Goal: Task Accomplishment & Management: Manage account settings

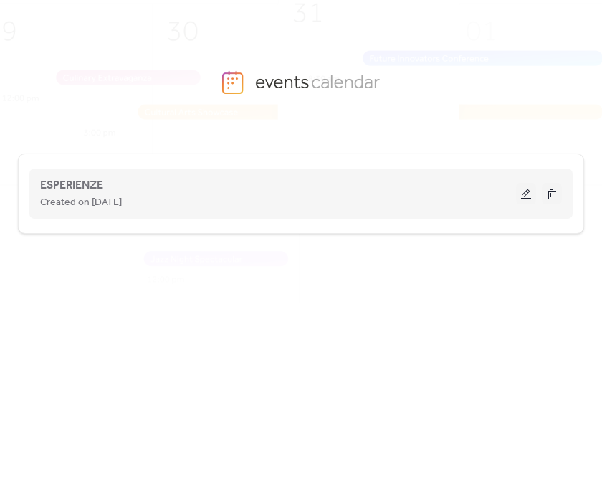
click at [528, 195] on button at bounding box center [526, 194] width 20 height 22
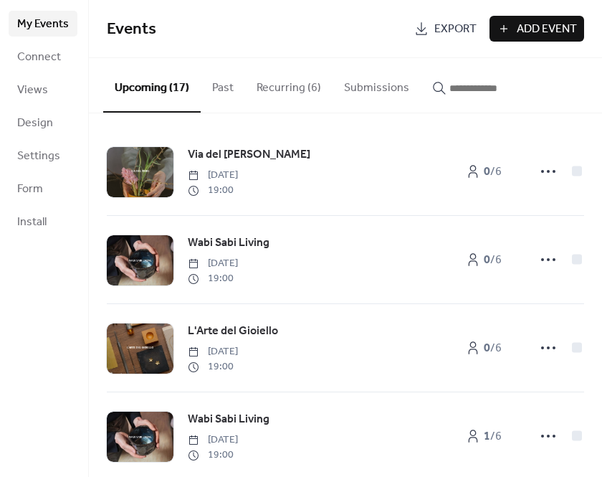
click at [285, 92] on button "Recurring (6)" at bounding box center [288, 84] width 87 height 53
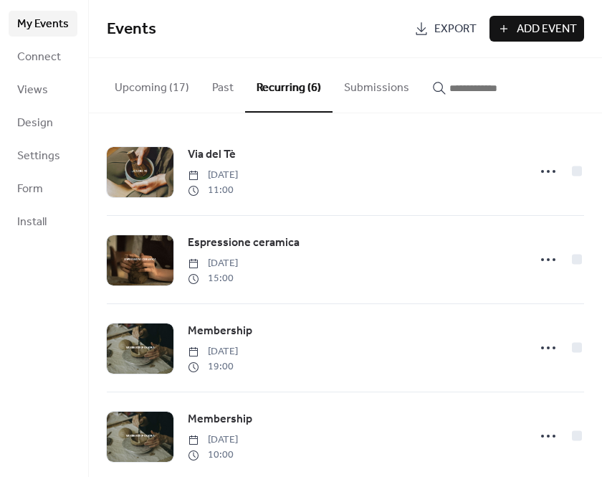
click at [369, 90] on button "Submissions" at bounding box center [377, 84] width 88 height 53
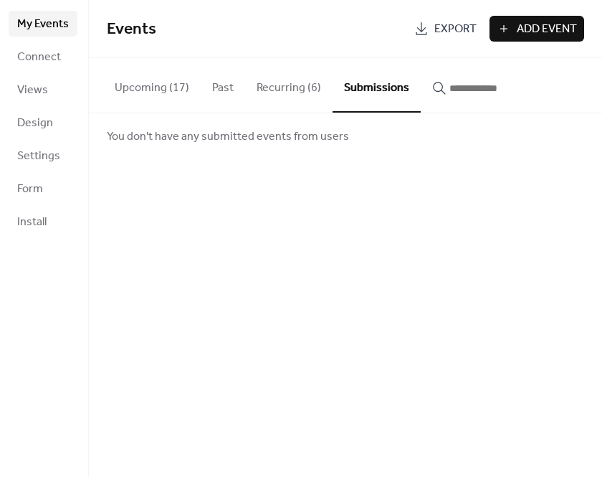
click at [281, 86] on button "Recurring (6)" at bounding box center [288, 84] width 87 height 53
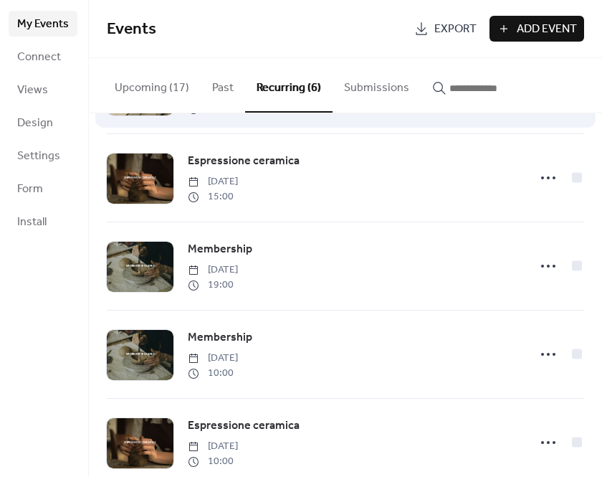
scroll to position [83, 0]
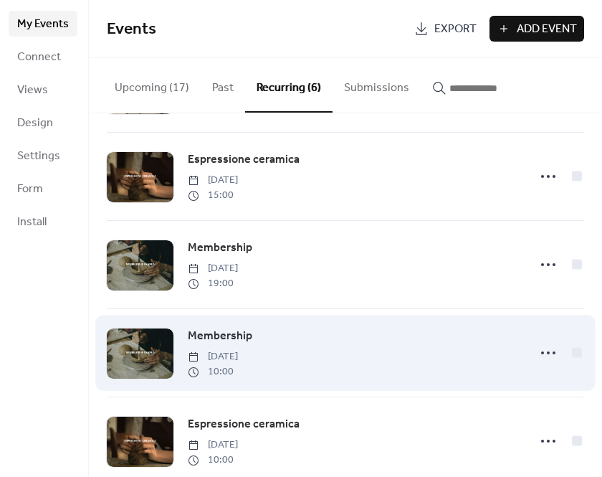
click at [259, 344] on div "Membership [DATE] 10:00" at bounding box center [354, 353] width 332 height 52
click at [547, 353] on circle at bounding box center [548, 352] width 3 height 3
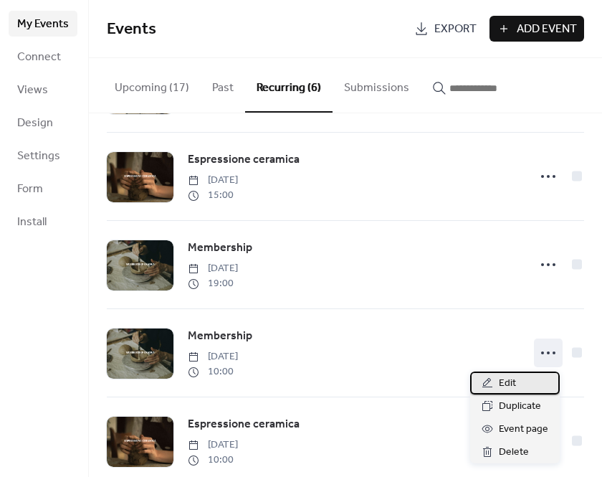
click at [510, 385] on span "Edit" at bounding box center [507, 383] width 17 height 17
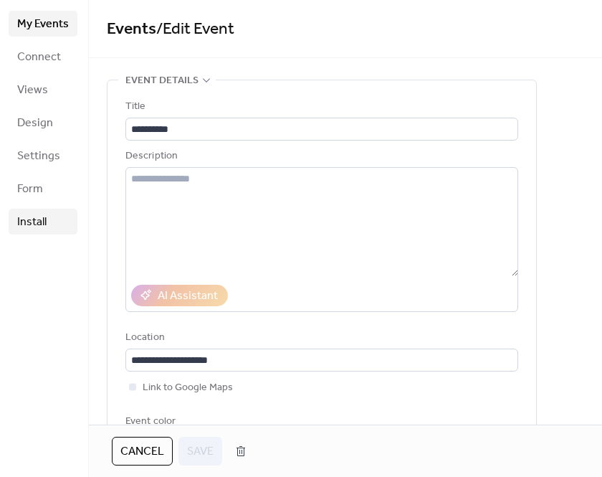
click at [39, 223] on span "Install" at bounding box center [31, 222] width 29 height 17
